Goal: Task Accomplishment & Management: Complete application form

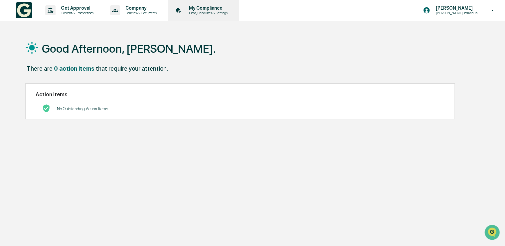
click at [218, 10] on p "My Compliance" at bounding box center [207, 7] width 47 height 5
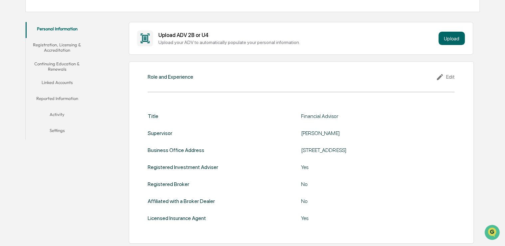
scroll to position [36, 0]
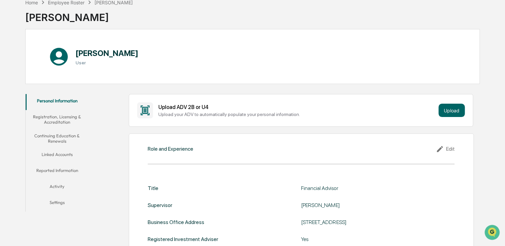
click at [62, 137] on button "Continuing Education & Renewals" at bounding box center [57, 138] width 63 height 19
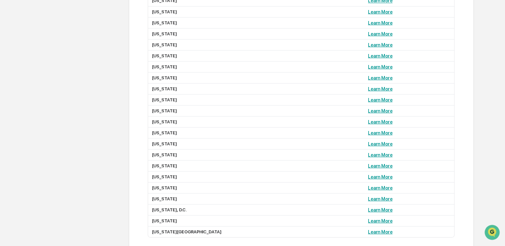
scroll to position [635, 0]
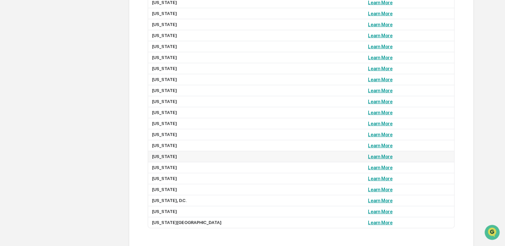
click at [368, 159] on link "Learn More" at bounding box center [380, 156] width 24 height 5
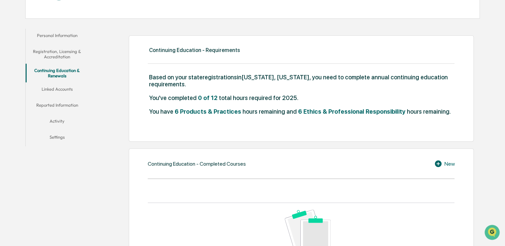
scroll to position [89, 0]
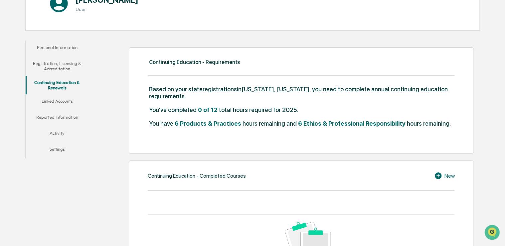
click at [61, 103] on button "Linked Accounts" at bounding box center [57, 102] width 63 height 16
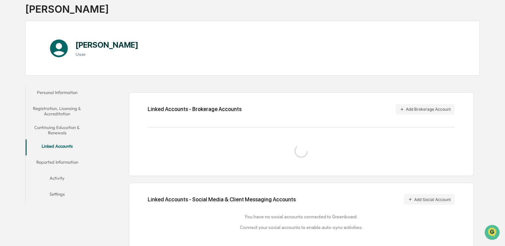
scroll to position [67, 0]
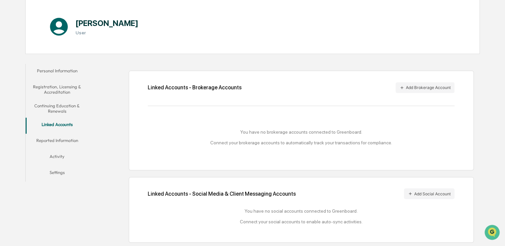
click at [59, 87] on button "Registration, Licensing & Accreditation" at bounding box center [57, 89] width 63 height 19
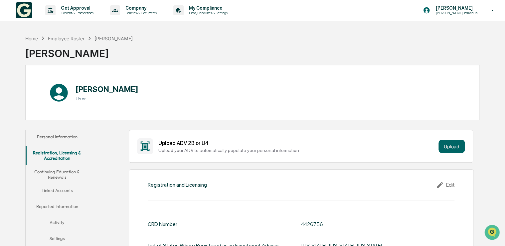
click at [57, 175] on button "Continuing Education & Renewals" at bounding box center [57, 174] width 63 height 19
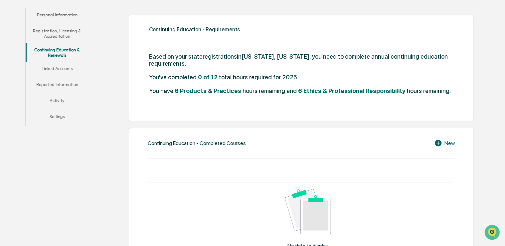
scroll to position [133, 0]
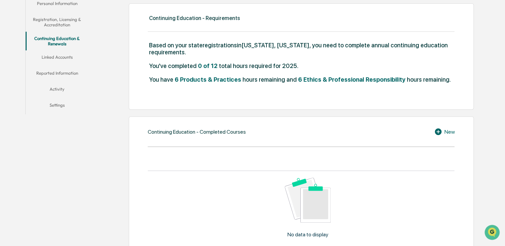
click at [445, 133] on div "New" at bounding box center [444, 131] width 20 height 8
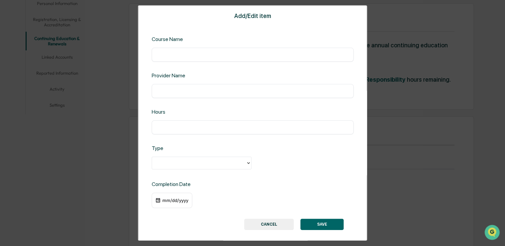
drag, startPoint x: 268, startPoint y: 224, endPoint x: 279, endPoint y: 203, distance: 23.7
click at [267, 224] on button "CANCEL" at bounding box center [269, 223] width 50 height 11
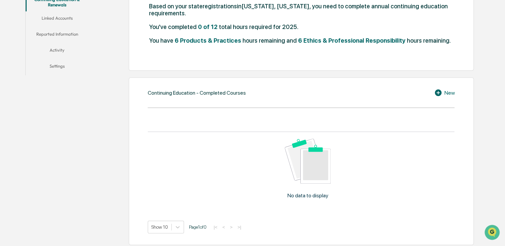
scroll to position [166, 0]
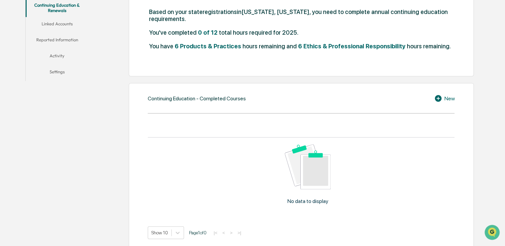
click at [441, 96] on icon at bounding box center [439, 98] width 10 height 8
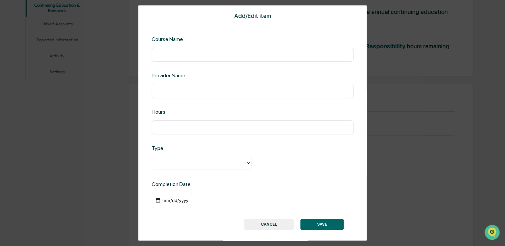
click at [206, 170] on div at bounding box center [252, 163] width 202 height 14
click at [206, 164] on div at bounding box center [198, 163] width 87 height 8
click at [179, 53] on input "text" at bounding box center [252, 54] width 192 height 7
type input "*"
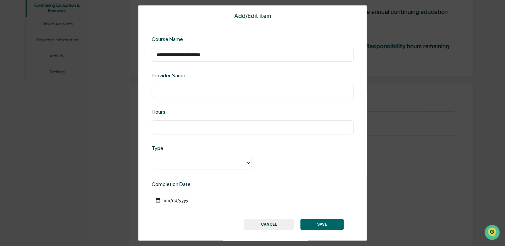
type input "**********"
type input "*****"
type input "**"
click at [164, 201] on div "mm/dd/yyyy" at bounding box center [175, 199] width 27 height 5
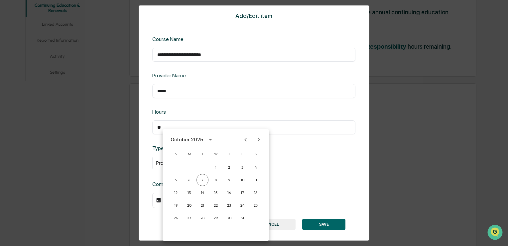
click at [194, 139] on div "October 2025" at bounding box center [187, 139] width 33 height 7
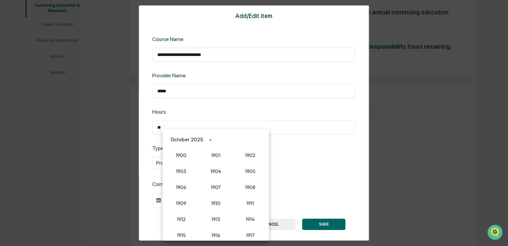
scroll to position [616, 0]
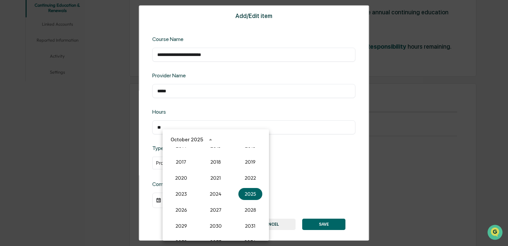
click at [222, 136] on div "October 2025" at bounding box center [216, 139] width 106 height 10
click at [193, 140] on div "October 2025" at bounding box center [187, 139] width 33 height 7
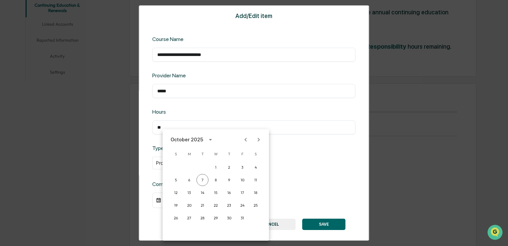
click at [247, 139] on icon "Previous month" at bounding box center [245, 139] width 7 height 7
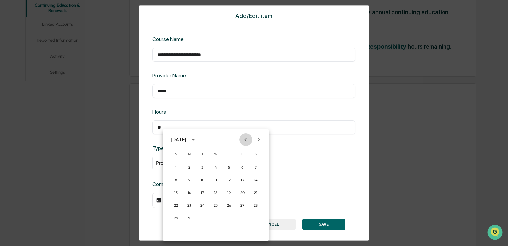
click at [247, 139] on icon "Previous month" at bounding box center [245, 139] width 7 height 7
click at [228, 218] on button "30" at bounding box center [229, 218] width 12 height 12
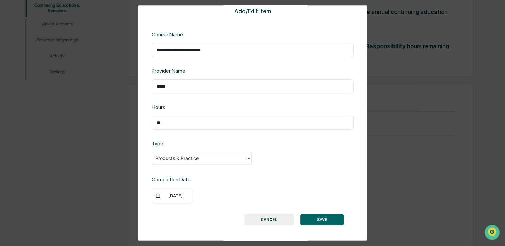
scroll to position [6, 0]
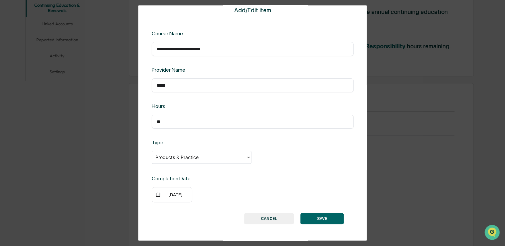
click at [321, 216] on button "SAVE" at bounding box center [321, 218] width 43 height 11
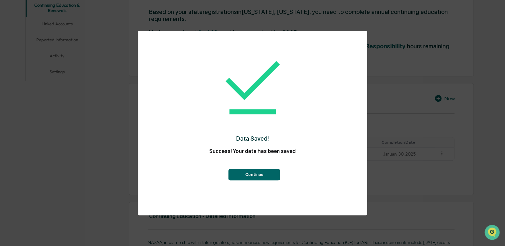
click at [259, 175] on button "Continue" at bounding box center [255, 174] width 52 height 11
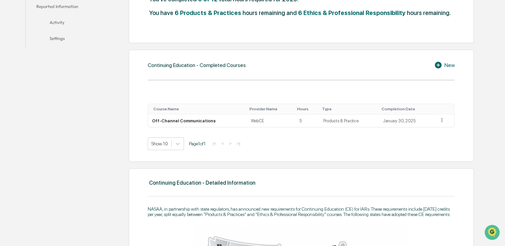
scroll to position [166, 0]
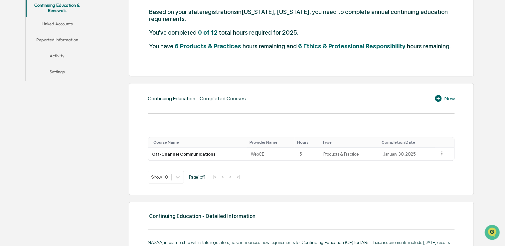
click at [441, 98] on icon at bounding box center [439, 98] width 10 height 8
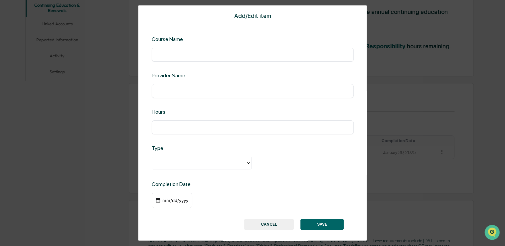
click at [176, 51] on input "text" at bounding box center [252, 54] width 192 height 7
type input "**********"
type input "*****"
type input "***"
click at [162, 200] on div "mm/dd/yyyy" at bounding box center [175, 199] width 27 height 5
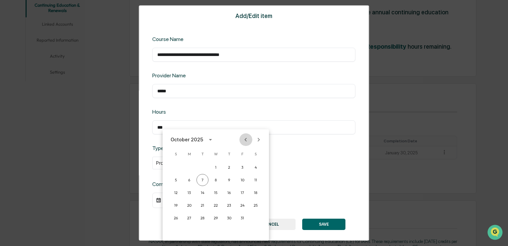
click at [245, 137] on icon "Previous month" at bounding box center [245, 139] width 7 height 7
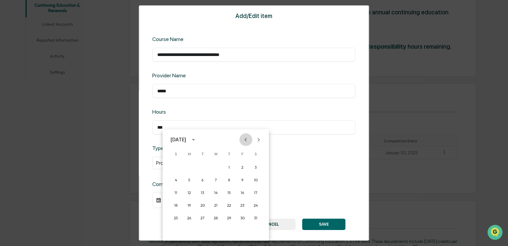
click at [245, 137] on icon "Previous month" at bounding box center [245, 139] width 7 height 7
drag, startPoint x: 229, startPoint y: 216, endPoint x: 235, endPoint y: 215, distance: 5.5
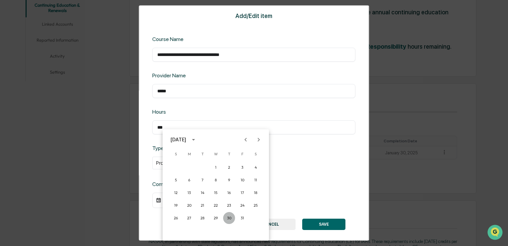
click at [229, 216] on button "30" at bounding box center [229, 218] width 12 height 12
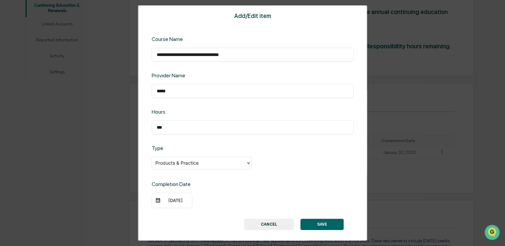
click at [326, 223] on button "SAVE" at bounding box center [321, 223] width 43 height 11
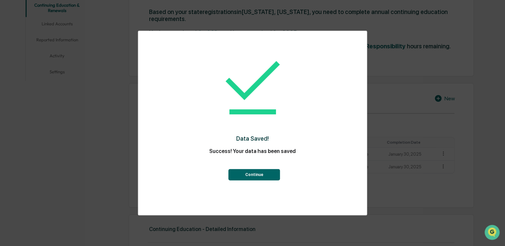
click at [250, 175] on button "Continue" at bounding box center [255, 174] width 52 height 11
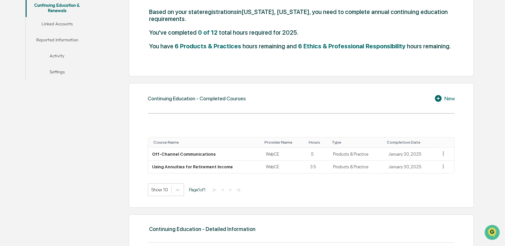
click at [437, 98] on icon at bounding box center [439, 98] width 10 height 8
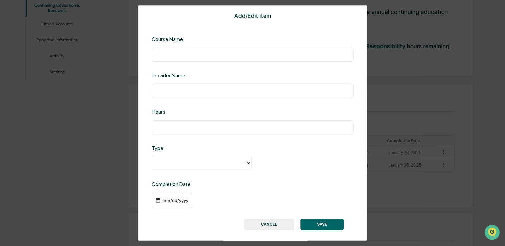
click at [178, 52] on input "text" at bounding box center [252, 54] width 192 height 7
type input "**********"
type input "*****"
type input "***"
click at [182, 203] on div "mm/dd/yyyy" at bounding box center [171, 199] width 41 height 15
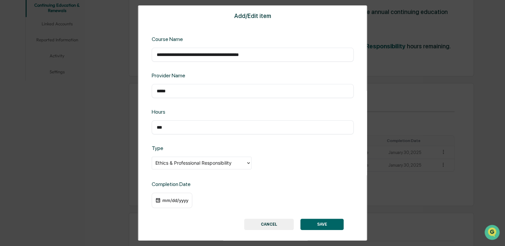
click at [170, 199] on div "mm/dd/yyyy" at bounding box center [175, 199] width 27 height 5
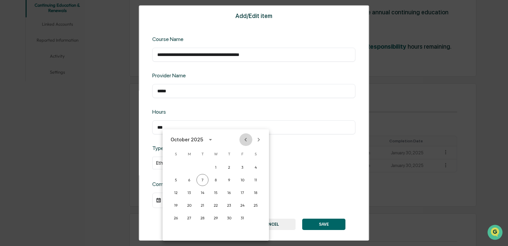
click at [248, 137] on icon "Previous month" at bounding box center [245, 139] width 7 height 7
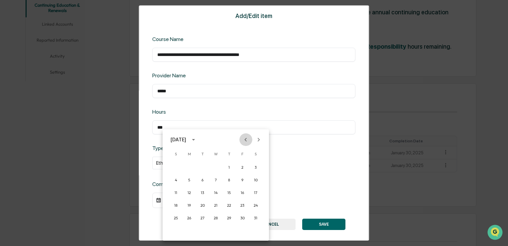
click at [248, 137] on icon "Previous month" at bounding box center [245, 139] width 7 height 7
drag, startPoint x: 228, startPoint y: 218, endPoint x: 248, endPoint y: 217, distance: 20.0
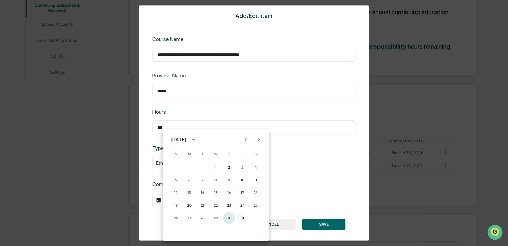
click at [229, 216] on button "30" at bounding box center [229, 218] width 12 height 12
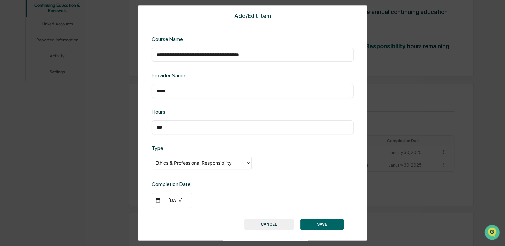
click at [321, 225] on button "SAVE" at bounding box center [321, 223] width 43 height 11
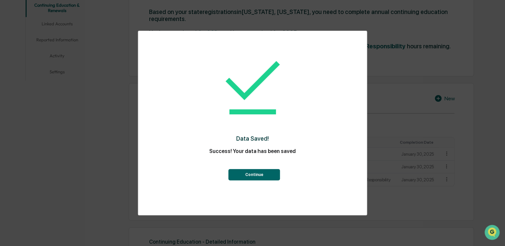
click at [262, 174] on button "Continue" at bounding box center [255, 174] width 52 height 11
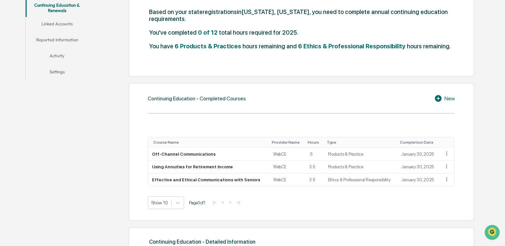
click at [441, 97] on icon at bounding box center [438, 98] width 7 height 7
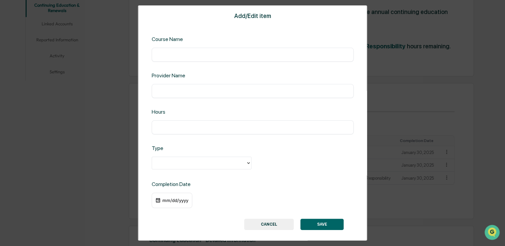
click at [165, 50] on div "​" at bounding box center [252, 55] width 202 height 14
click at [162, 56] on input "text" at bounding box center [252, 54] width 192 height 7
type input "**********"
type input "*****"
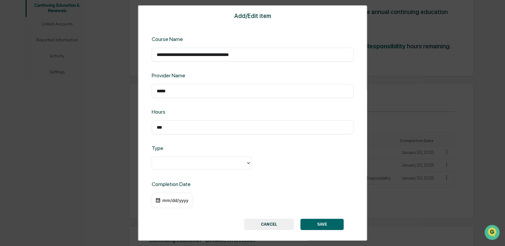
type input "***"
type input "*"
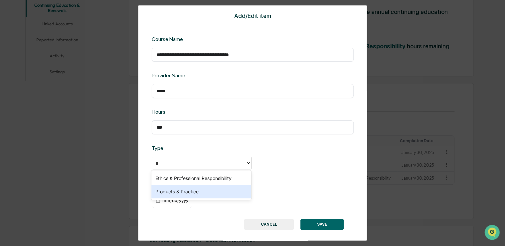
click at [209, 187] on div "Products & Practice" at bounding box center [201, 191] width 100 height 13
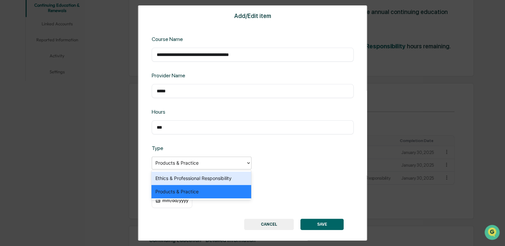
click at [201, 163] on div at bounding box center [198, 163] width 87 height 8
click at [201, 179] on div "Ethics & Professional Responsibility" at bounding box center [201, 177] width 100 height 13
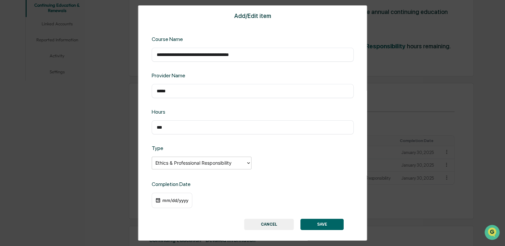
click at [187, 203] on div "mm/dd/yyyy" at bounding box center [171, 199] width 41 height 15
click at [174, 202] on div "mm/dd/yyyy" at bounding box center [175, 199] width 27 height 5
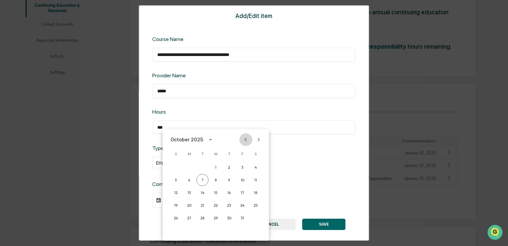
click at [247, 139] on icon "Previous month" at bounding box center [245, 139] width 7 height 7
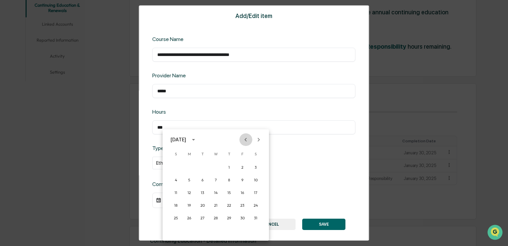
click at [247, 139] on icon "Previous month" at bounding box center [245, 139] width 7 height 7
click at [228, 216] on button "30" at bounding box center [229, 218] width 12 height 12
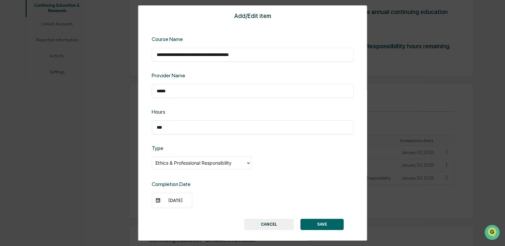
click at [321, 223] on button "SAVE" at bounding box center [321, 223] width 43 height 11
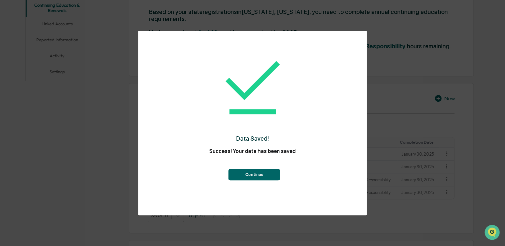
click at [256, 174] on button "Continue" at bounding box center [255, 174] width 52 height 11
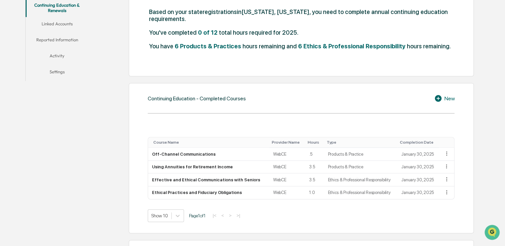
click at [442, 101] on icon at bounding box center [439, 98] width 10 height 8
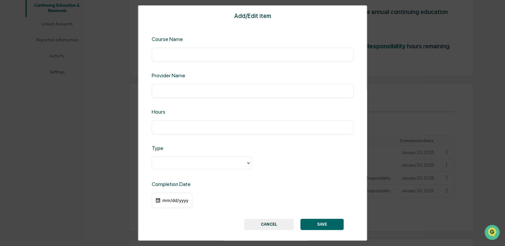
click at [168, 50] on div "​" at bounding box center [252, 55] width 202 height 14
click at [165, 53] on input "text" at bounding box center [252, 54] width 192 height 7
type input "**********"
type input "*****"
type input "*"
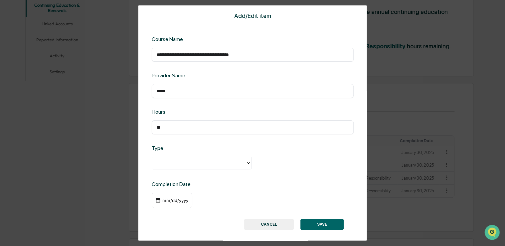
type input "**"
click at [183, 162] on div at bounding box center [198, 163] width 87 height 8
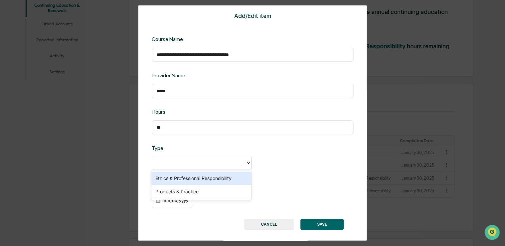
drag, startPoint x: 179, startPoint y: 181, endPoint x: 203, endPoint y: 185, distance: 24.7
click at [179, 180] on div "Ethics & Professional Responsibility" at bounding box center [201, 177] width 100 height 13
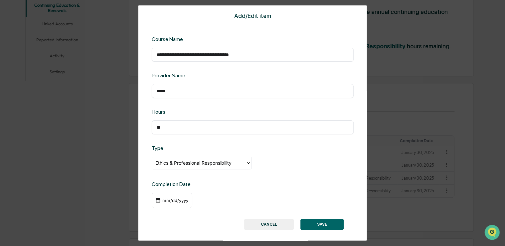
click at [184, 202] on div "mm/dd/yyyy" at bounding box center [175, 199] width 27 height 5
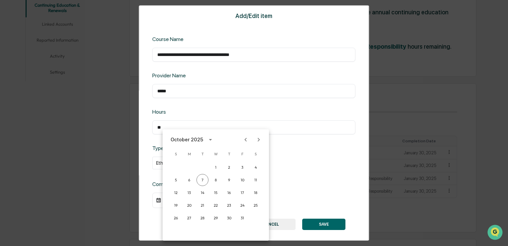
click at [247, 140] on icon "Previous month" at bounding box center [245, 139] width 7 height 7
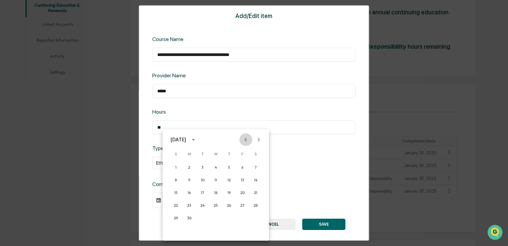
click at [247, 140] on icon "Previous month" at bounding box center [245, 139] width 7 height 7
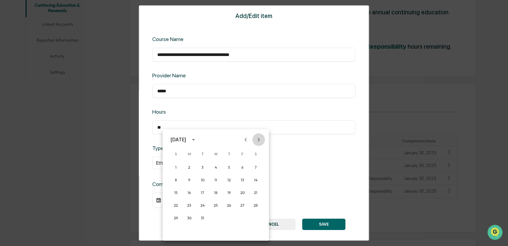
drag, startPoint x: 258, startPoint y: 136, endPoint x: 244, endPoint y: 160, distance: 27.8
click at [258, 136] on icon "Next month" at bounding box center [258, 139] width 7 height 7
click at [228, 215] on button "30" at bounding box center [229, 218] width 12 height 12
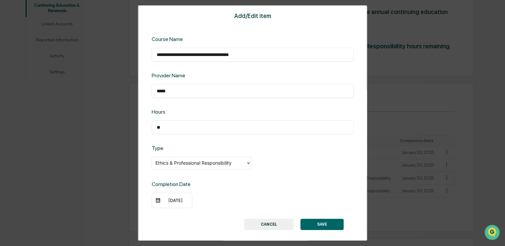
click at [319, 227] on button "SAVE" at bounding box center [321, 223] width 43 height 11
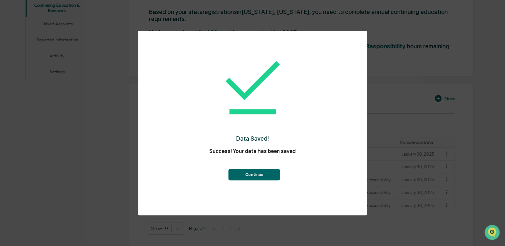
click at [266, 169] on button "Continue" at bounding box center [255, 174] width 52 height 11
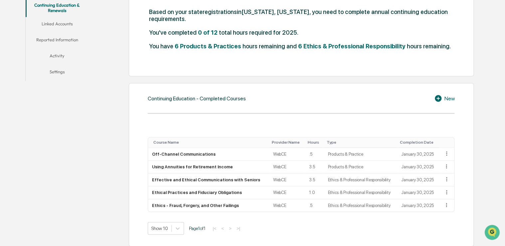
click at [442, 98] on icon at bounding box center [439, 98] width 10 height 8
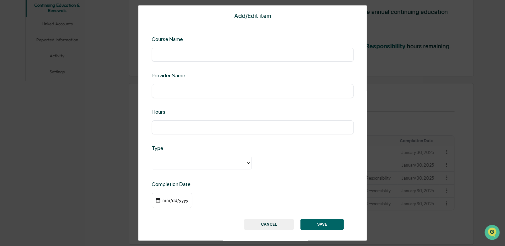
click at [165, 50] on div "​" at bounding box center [252, 55] width 202 height 14
click at [156, 54] on div "​" at bounding box center [252, 55] width 202 height 14
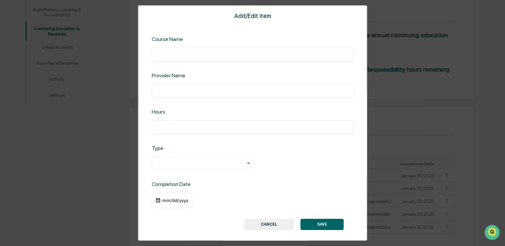
scroll to position [133, 0]
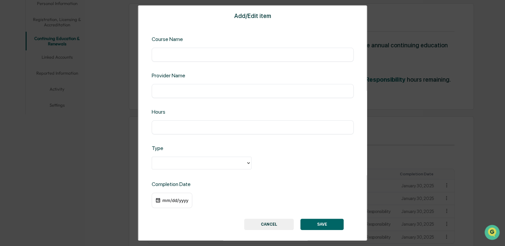
click at [163, 55] on input "text" at bounding box center [252, 54] width 192 height 7
type input "**********"
type input "*****"
type input "***"
type input "*"
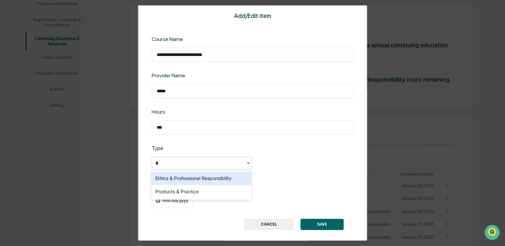
click at [188, 175] on div "Ethics & Professional Responsibility" at bounding box center [201, 177] width 100 height 13
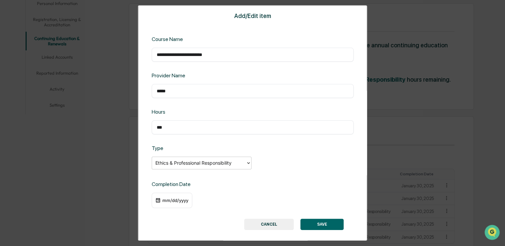
click at [174, 199] on div "mm/dd/yyyy" at bounding box center [175, 199] width 27 height 5
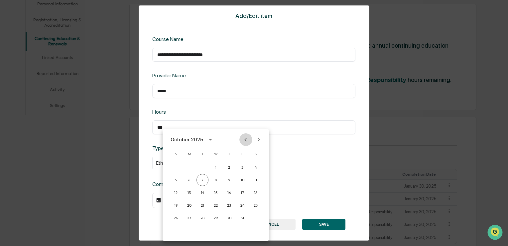
click at [245, 140] on icon "Previous month" at bounding box center [246, 139] width 2 height 4
click at [246, 140] on icon "Previous month" at bounding box center [246, 139] width 2 height 4
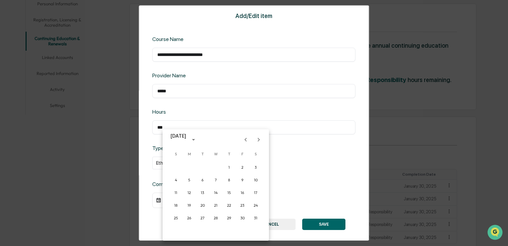
click at [246, 140] on icon "Previous month" at bounding box center [246, 139] width 2 height 4
click at [228, 215] on button "30" at bounding box center [229, 218] width 12 height 12
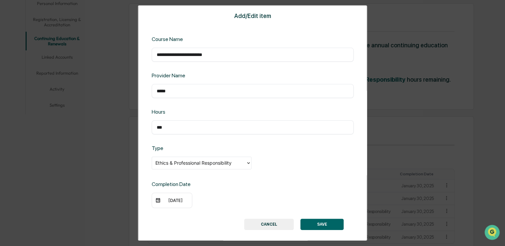
click at [321, 224] on button "SAVE" at bounding box center [321, 223] width 43 height 11
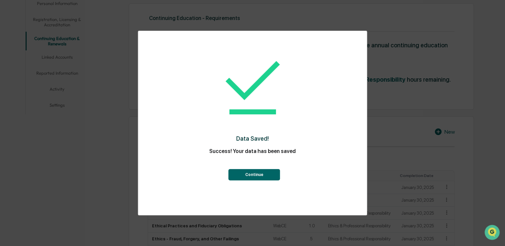
drag, startPoint x: 248, startPoint y: 170, endPoint x: 254, endPoint y: 171, distance: 5.7
click at [248, 169] on button "Continue" at bounding box center [255, 174] width 52 height 11
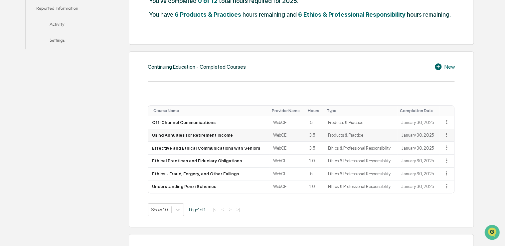
scroll to position [200, 0]
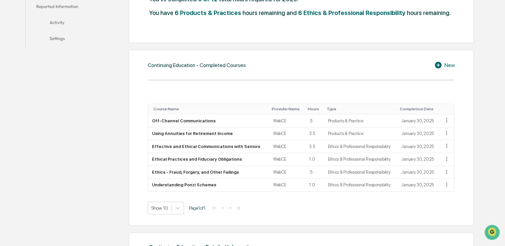
click at [444, 66] on div "New" at bounding box center [444, 65] width 20 height 8
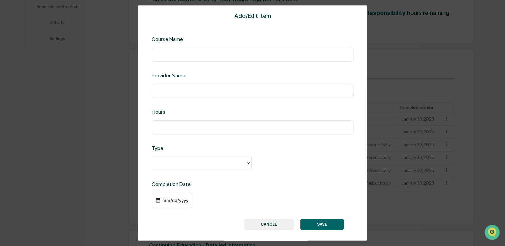
click at [191, 51] on input "text" at bounding box center [252, 54] width 192 height 7
click at [269, 54] on input "**********" at bounding box center [252, 54] width 192 height 7
type input "**********"
type input "*****"
type input "***"
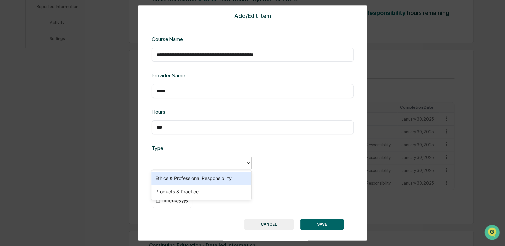
click at [176, 166] on div at bounding box center [198, 163] width 87 height 8
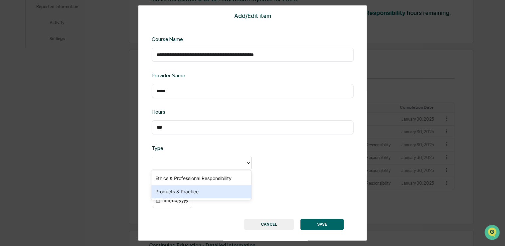
click at [185, 190] on div "Products & Practice" at bounding box center [201, 191] width 100 height 13
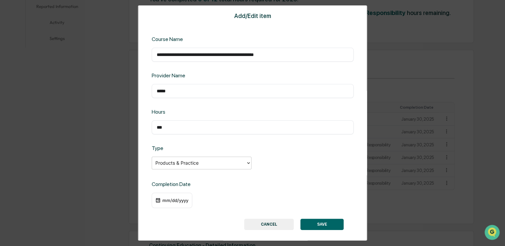
drag, startPoint x: 173, startPoint y: 203, endPoint x: 175, endPoint y: 199, distance: 3.9
click at [173, 202] on div "mm/dd/yyyy" at bounding box center [171, 199] width 41 height 15
click at [174, 196] on div "mm/dd/yyyy" at bounding box center [171, 199] width 41 height 15
click at [163, 199] on div "mm/dd/yyyy" at bounding box center [175, 199] width 27 height 5
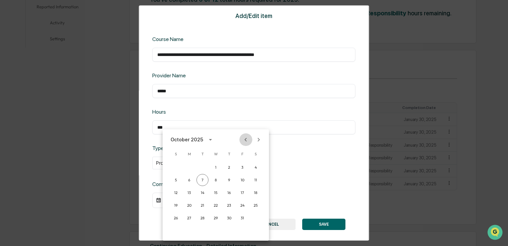
click at [246, 138] on icon "Previous month" at bounding box center [245, 139] width 7 height 7
click at [246, 138] on icon "Previous month" at bounding box center [246, 139] width 2 height 4
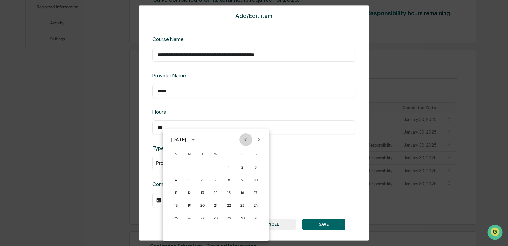
click at [246, 138] on icon "Previous month" at bounding box center [246, 139] width 2 height 4
click at [229, 218] on button "30" at bounding box center [229, 218] width 12 height 12
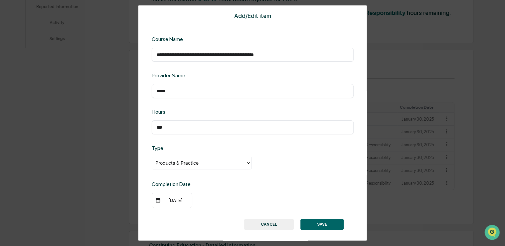
click at [324, 227] on button "SAVE" at bounding box center [321, 223] width 43 height 11
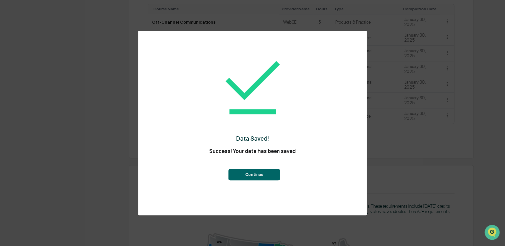
click at [250, 179] on button "Continue" at bounding box center [255, 174] width 52 height 11
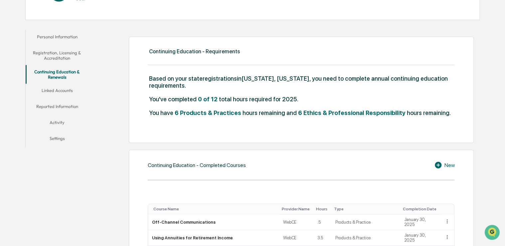
scroll to position [0, 0]
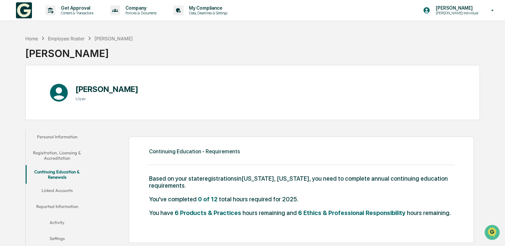
click at [66, 158] on button "Registration, Licensing & Accreditation" at bounding box center [57, 155] width 63 height 19
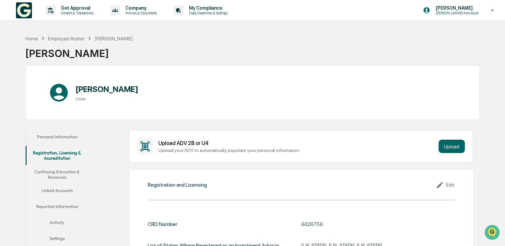
click at [59, 174] on button "Continuing Education & Renewals" at bounding box center [57, 174] width 63 height 19
